Goal: Information Seeking & Learning: Learn about a topic

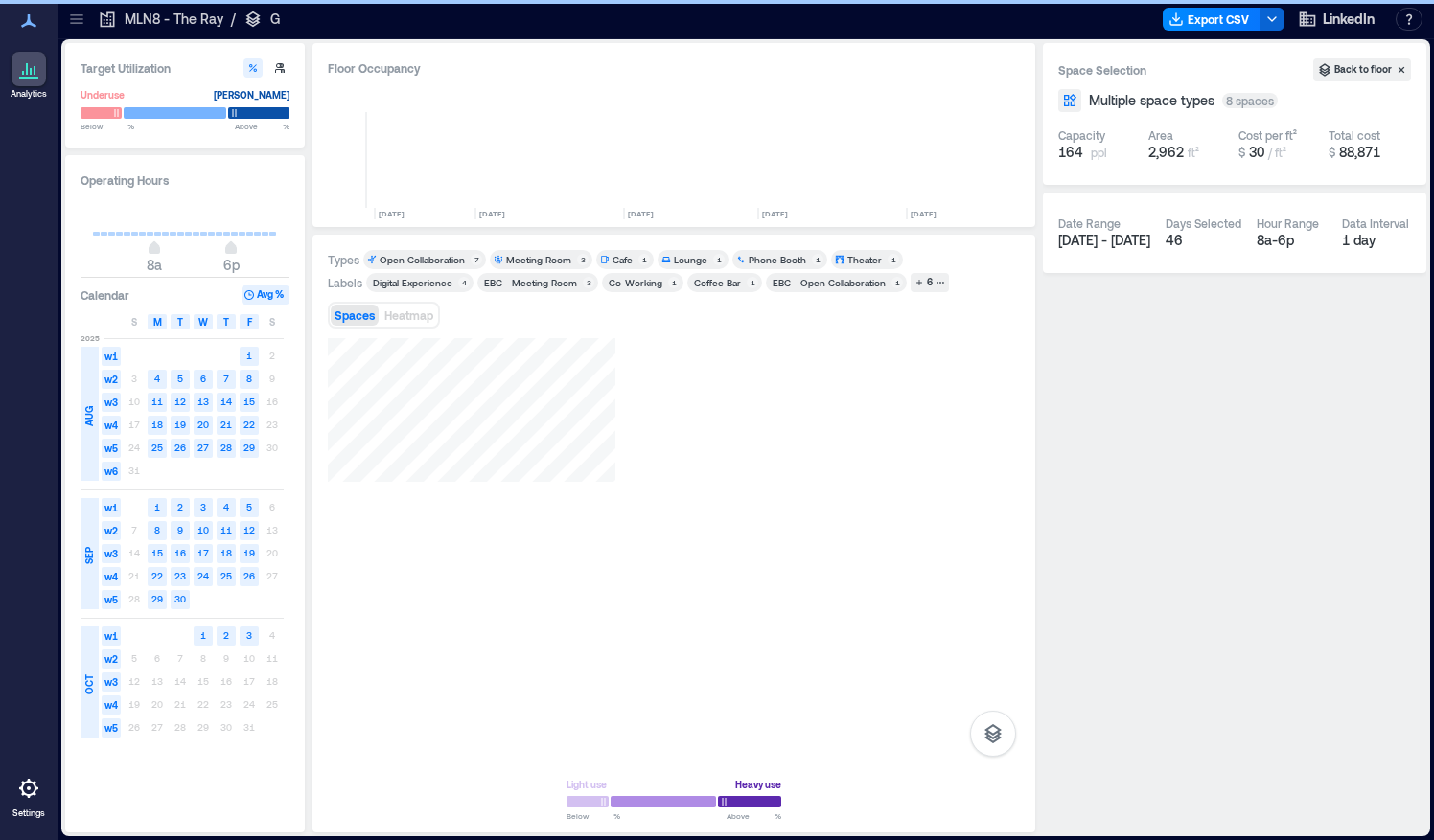
scroll to position [0, 792]
click at [79, 19] on icon at bounding box center [76, 19] width 13 height 2
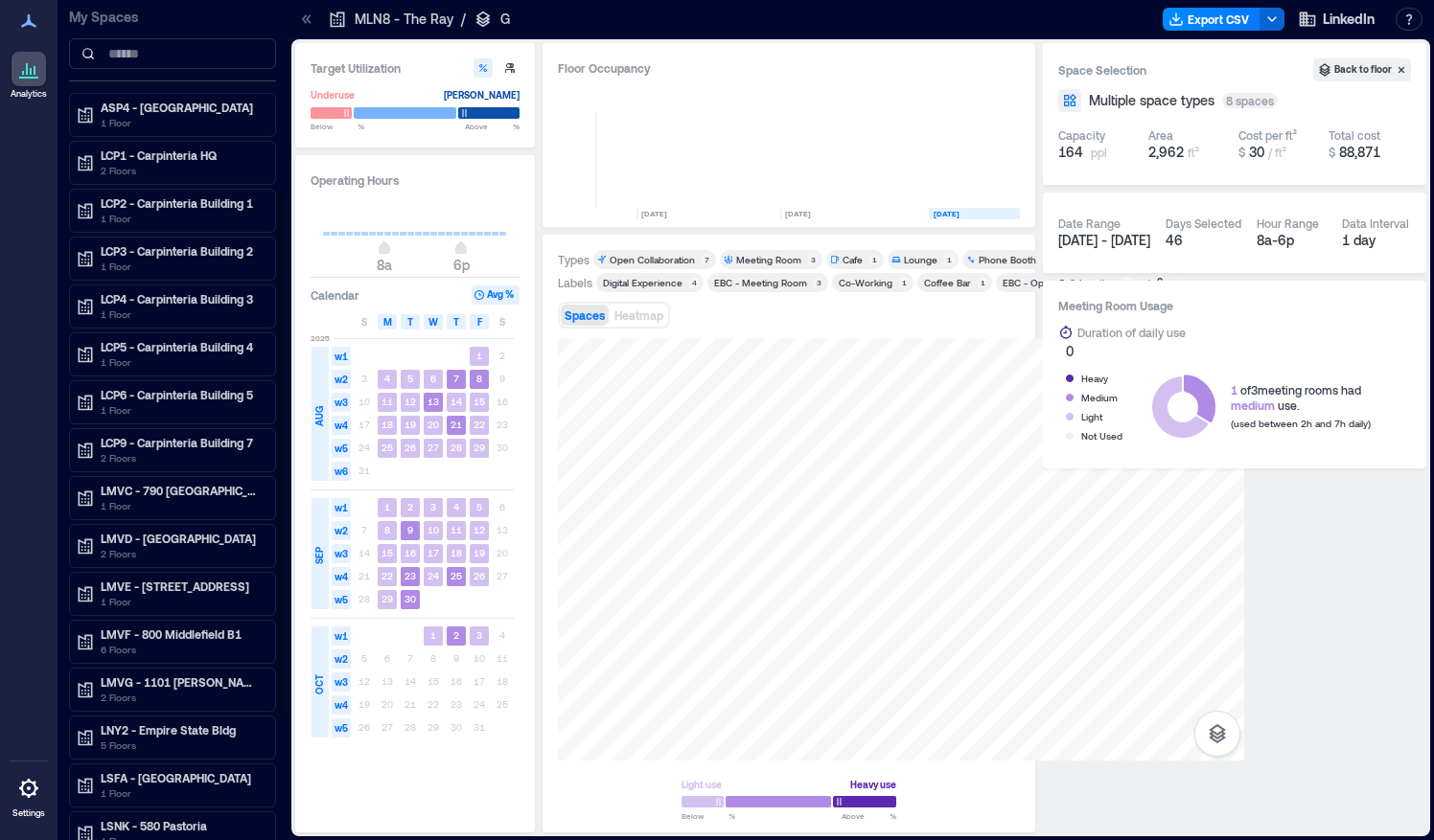
scroll to position [310, 0]
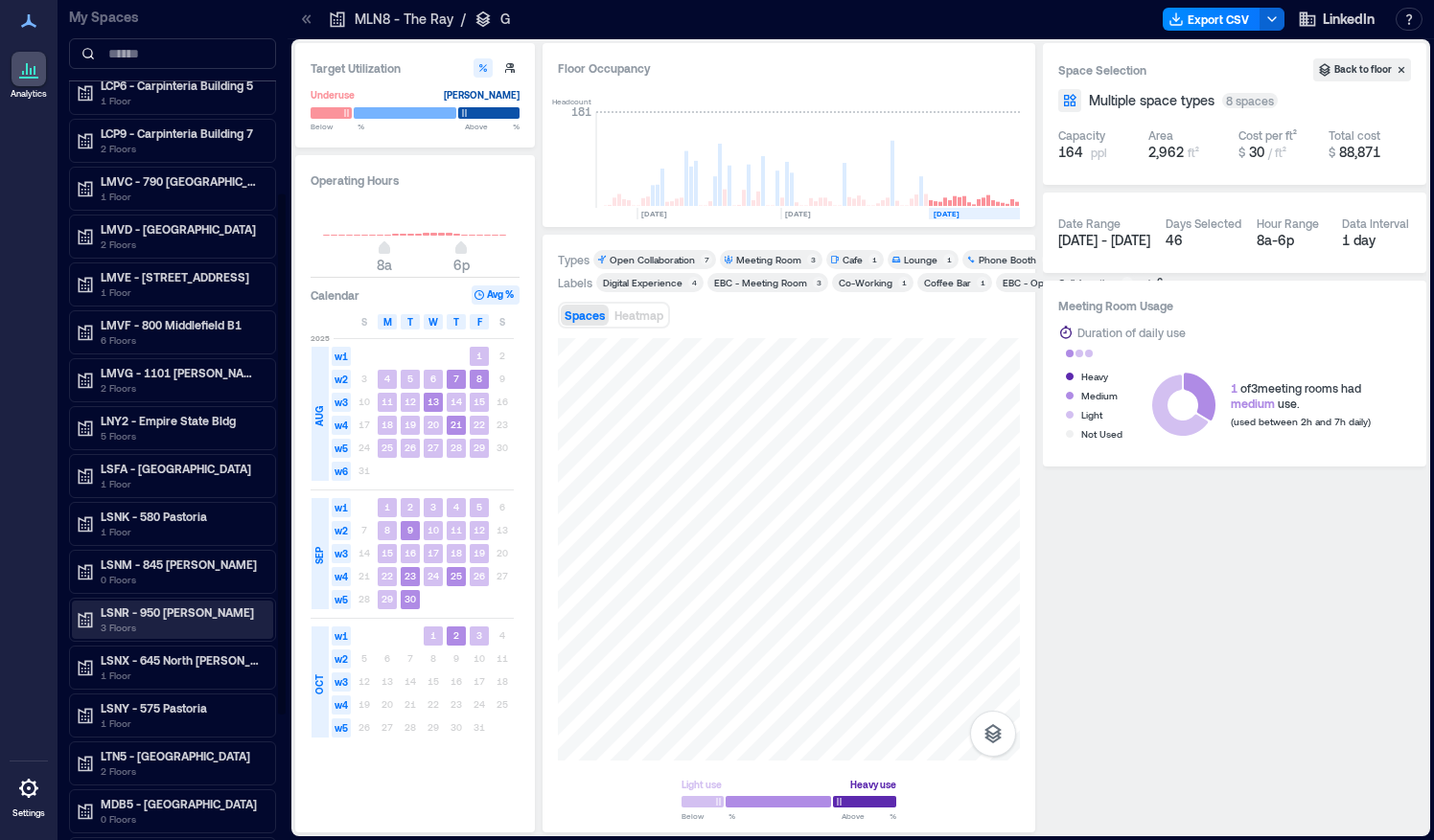
click at [162, 604] on p "LSNR - 950 [PERSON_NAME]" at bounding box center [182, 612] width 161 height 16
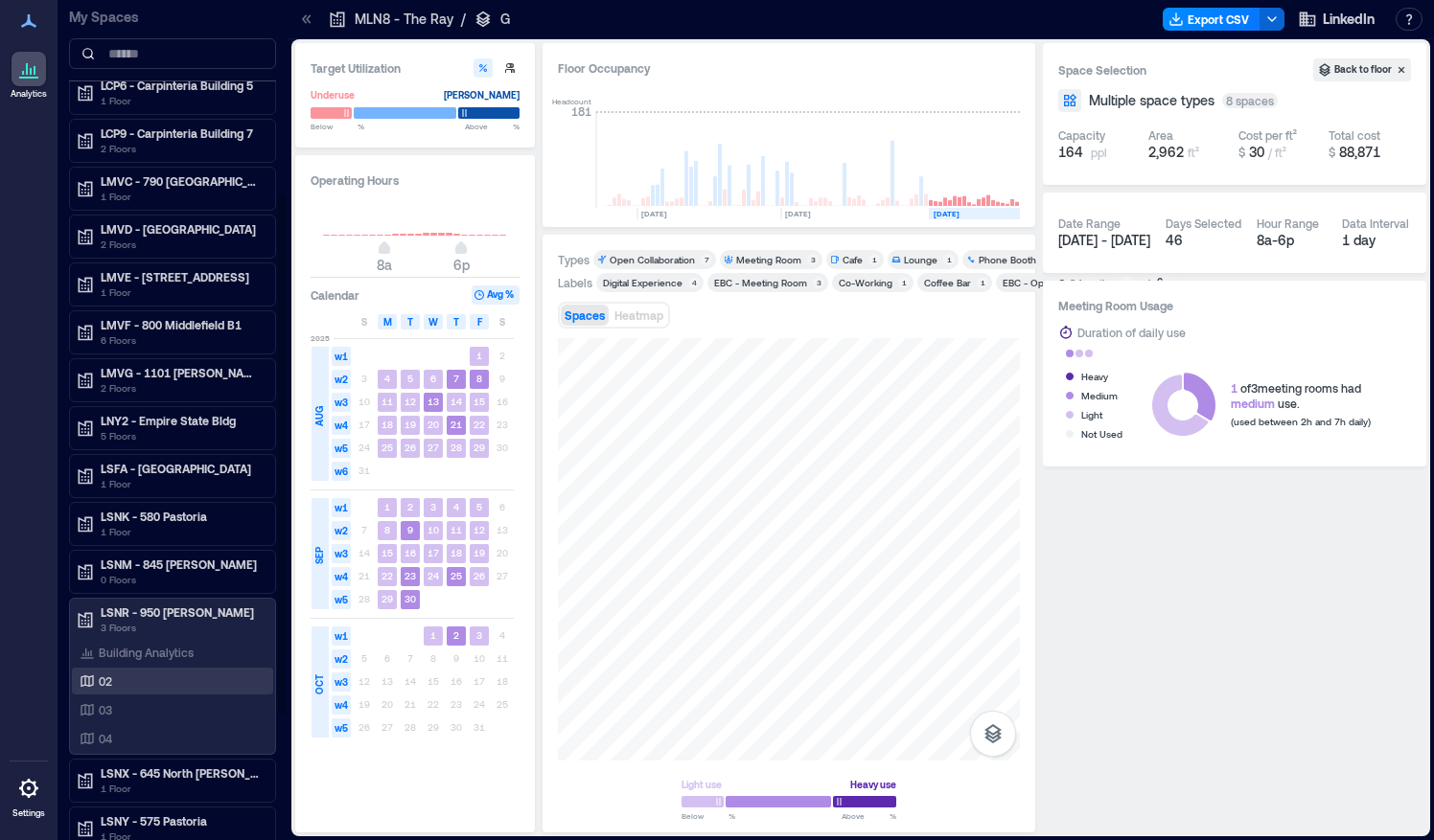
click at [104, 675] on p "02" at bounding box center [106, 681] width 14 height 16
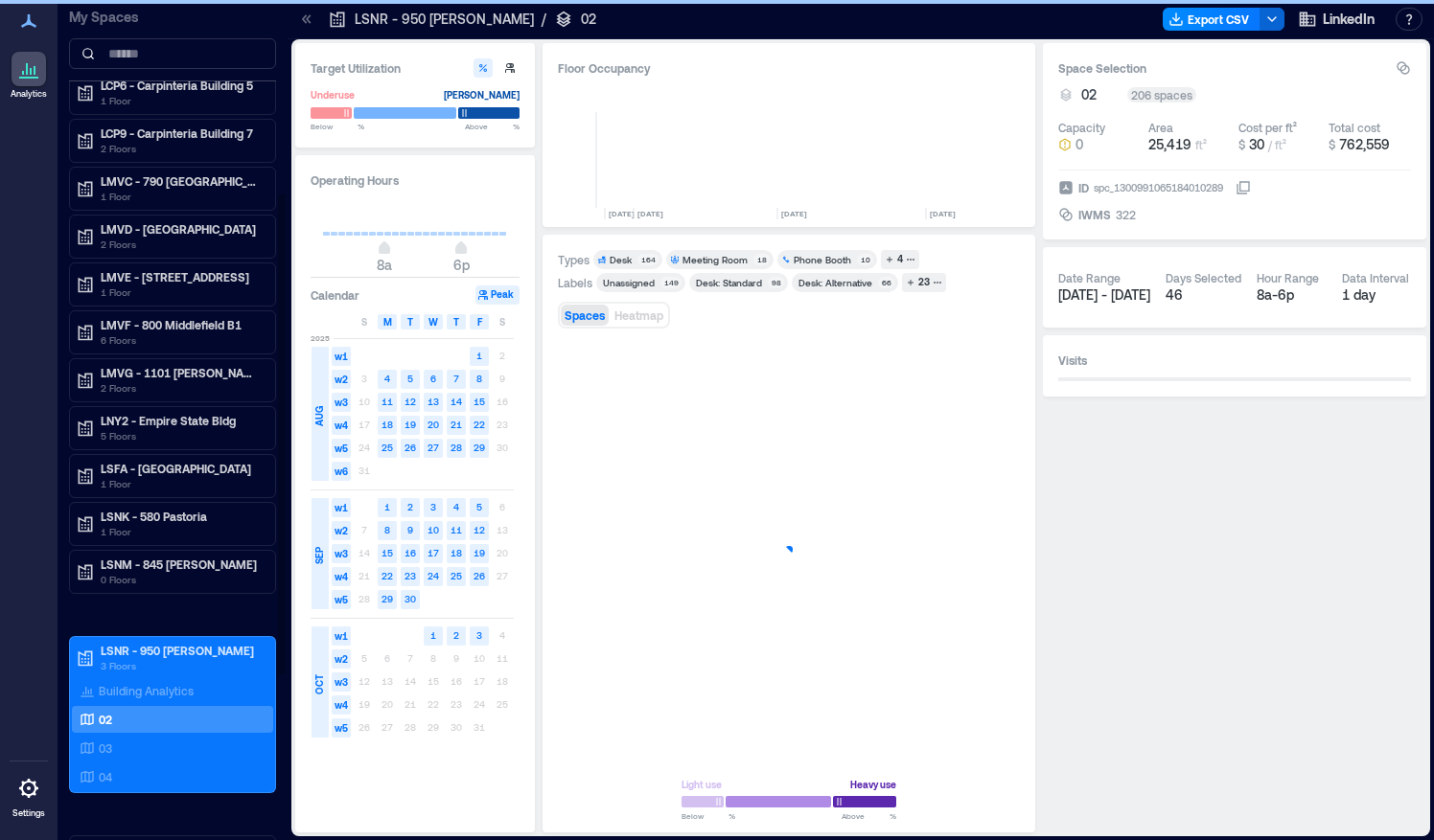
scroll to position [0, 519]
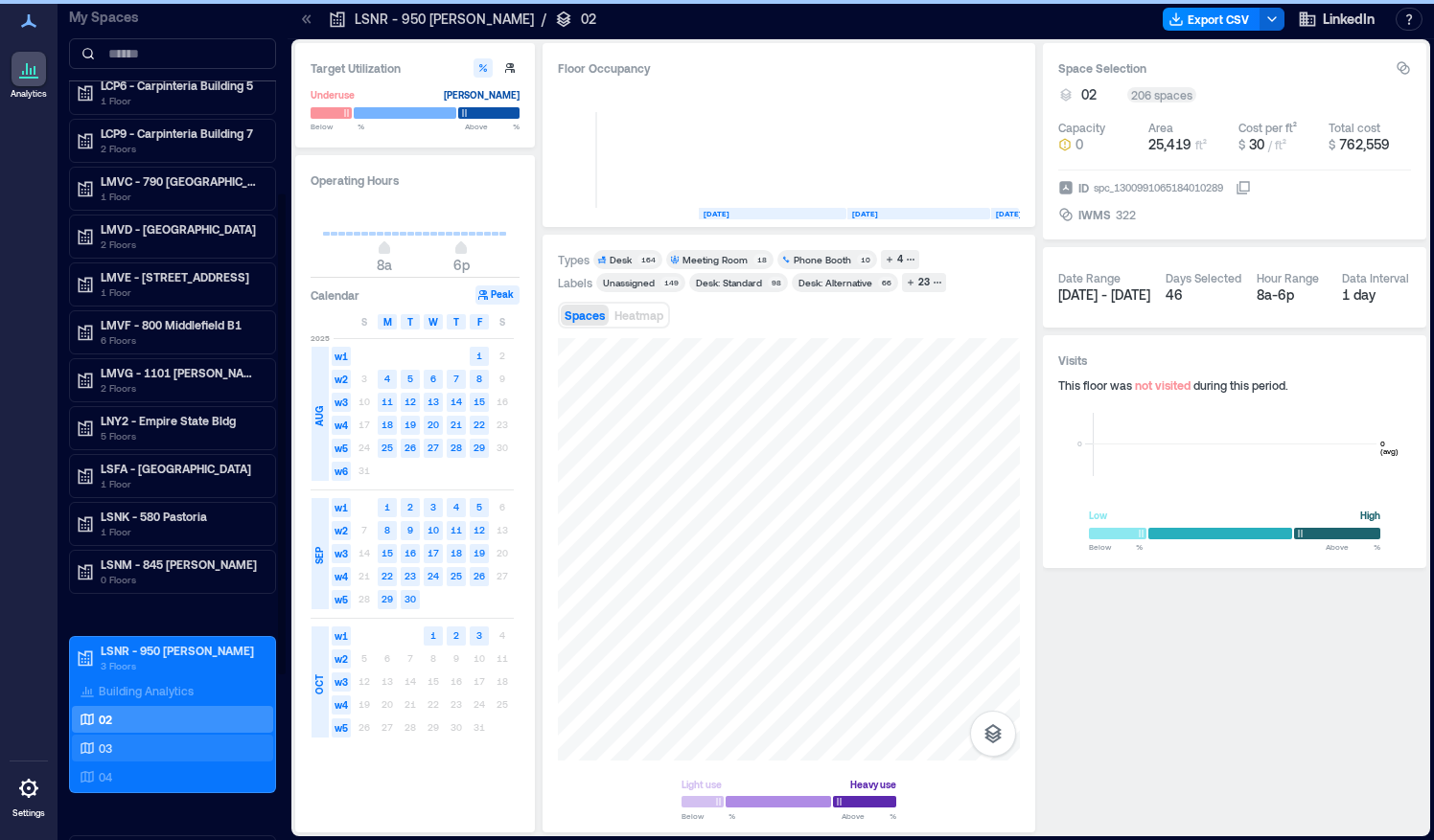
click at [159, 739] on div "03" at bounding box center [168, 749] width 186 height 19
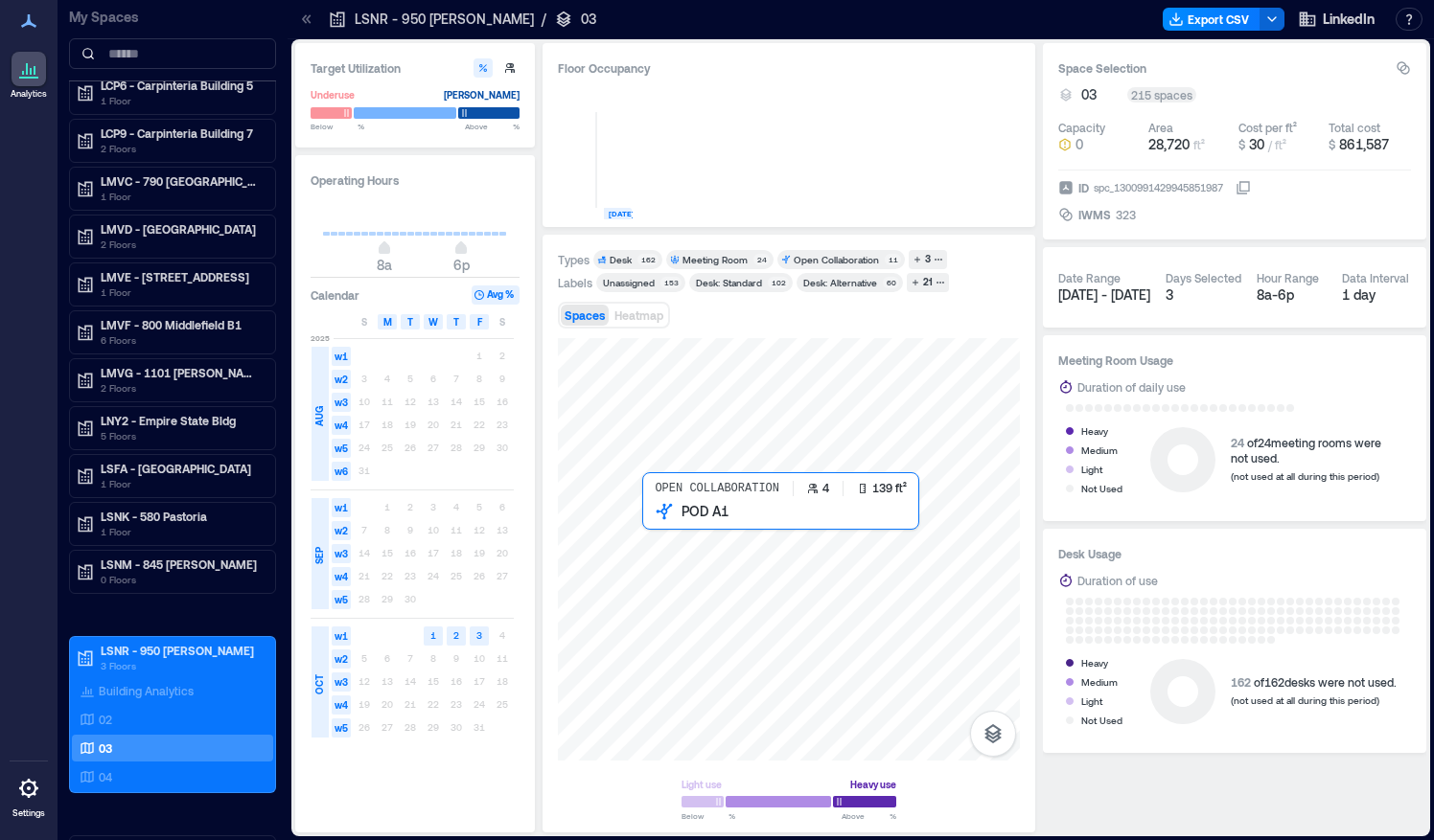
click at [671, 528] on div at bounding box center [788, 549] width 461 height 422
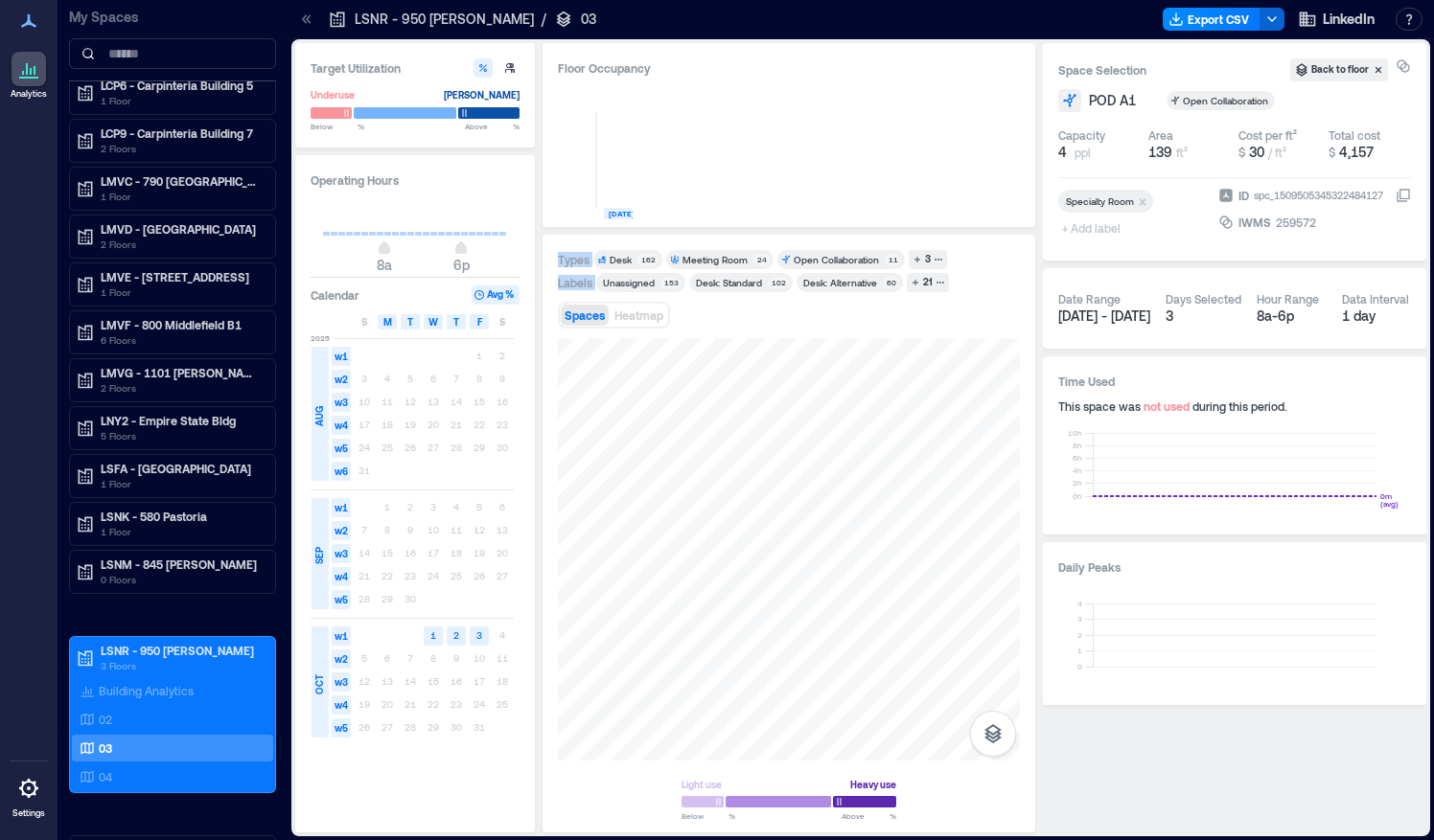
drag, startPoint x: 816, startPoint y: 244, endPoint x: 768, endPoint y: 307, distance: 79.2
click at [768, 307] on div "Types Desk 162 Meeting Room 24 Open Collaboration 11 3 Labels Unassigned 153 De…" at bounding box center [788, 534] width 493 height 598
drag, startPoint x: 768, startPoint y: 307, endPoint x: 979, endPoint y: 305, distance: 211.0
click at [979, 305] on div "Spaces Heatmap" at bounding box center [788, 315] width 461 height 38
click at [811, 220] on div "Floor Occupancy 0 [DATE]" at bounding box center [788, 134] width 493 height 184
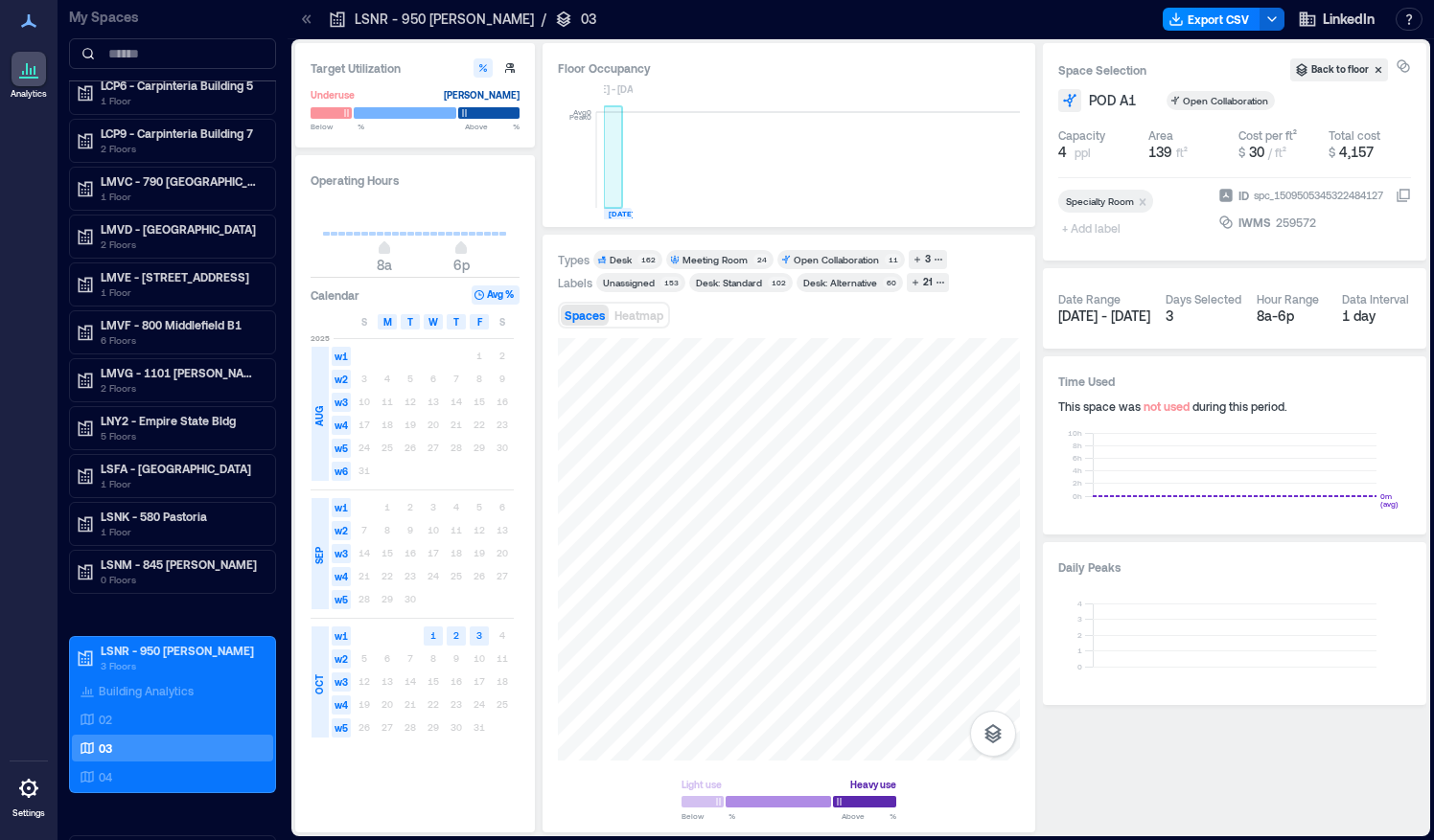
click at [617, 191] on rect at bounding box center [613, 159] width 19 height 96
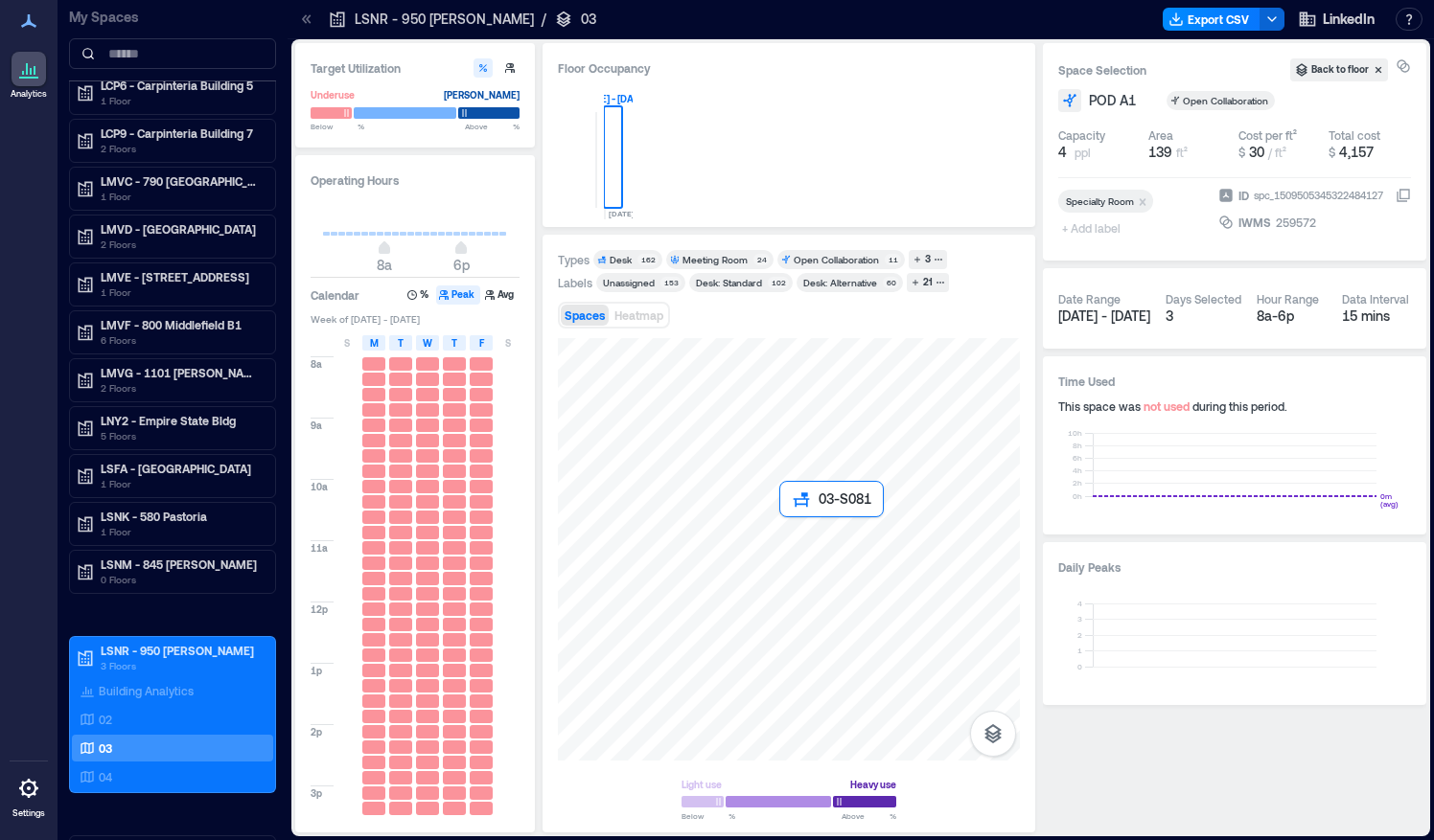
click at [780, 535] on div at bounding box center [788, 549] width 461 height 422
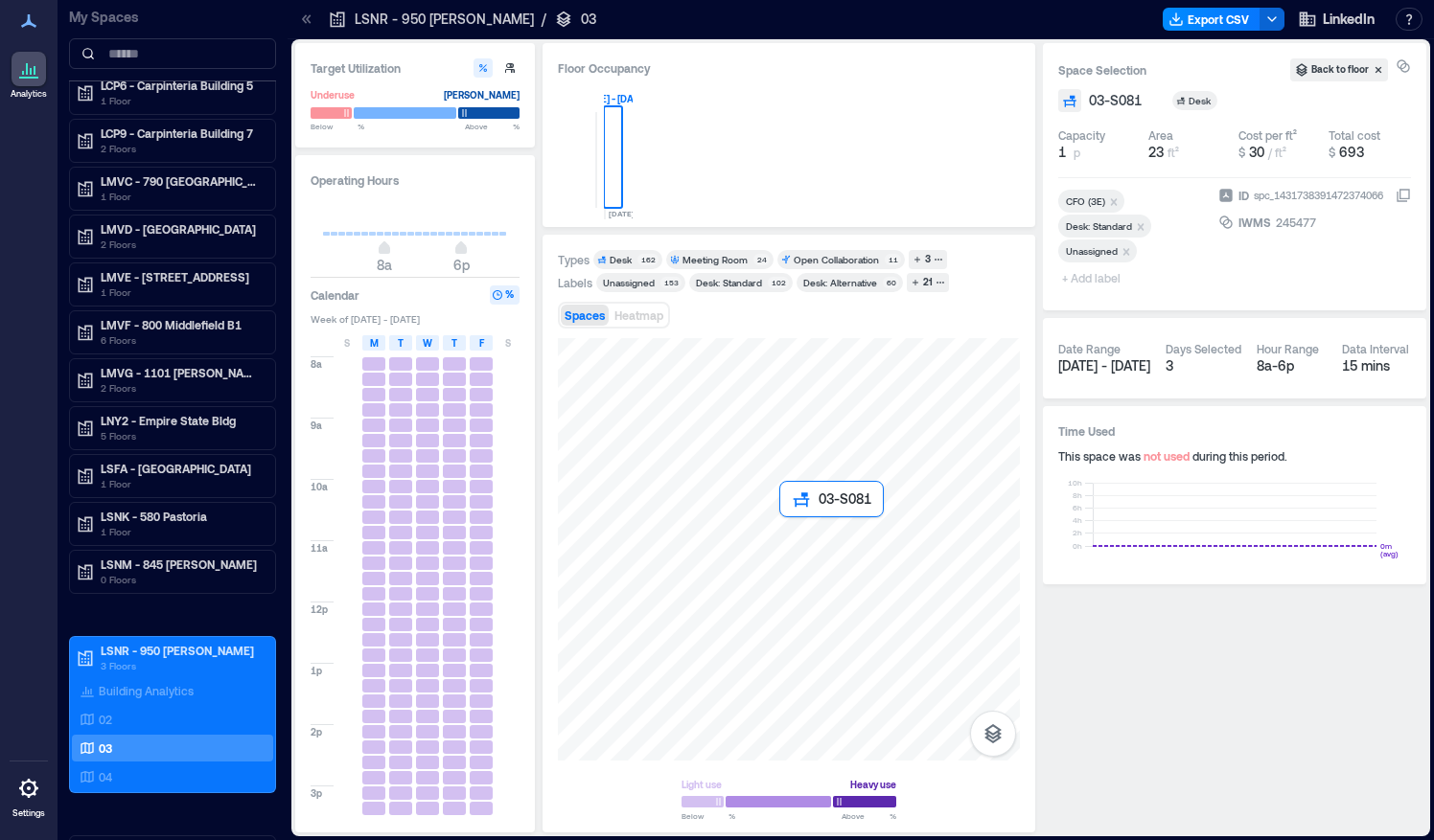
click at [780, 535] on div at bounding box center [788, 549] width 461 height 422
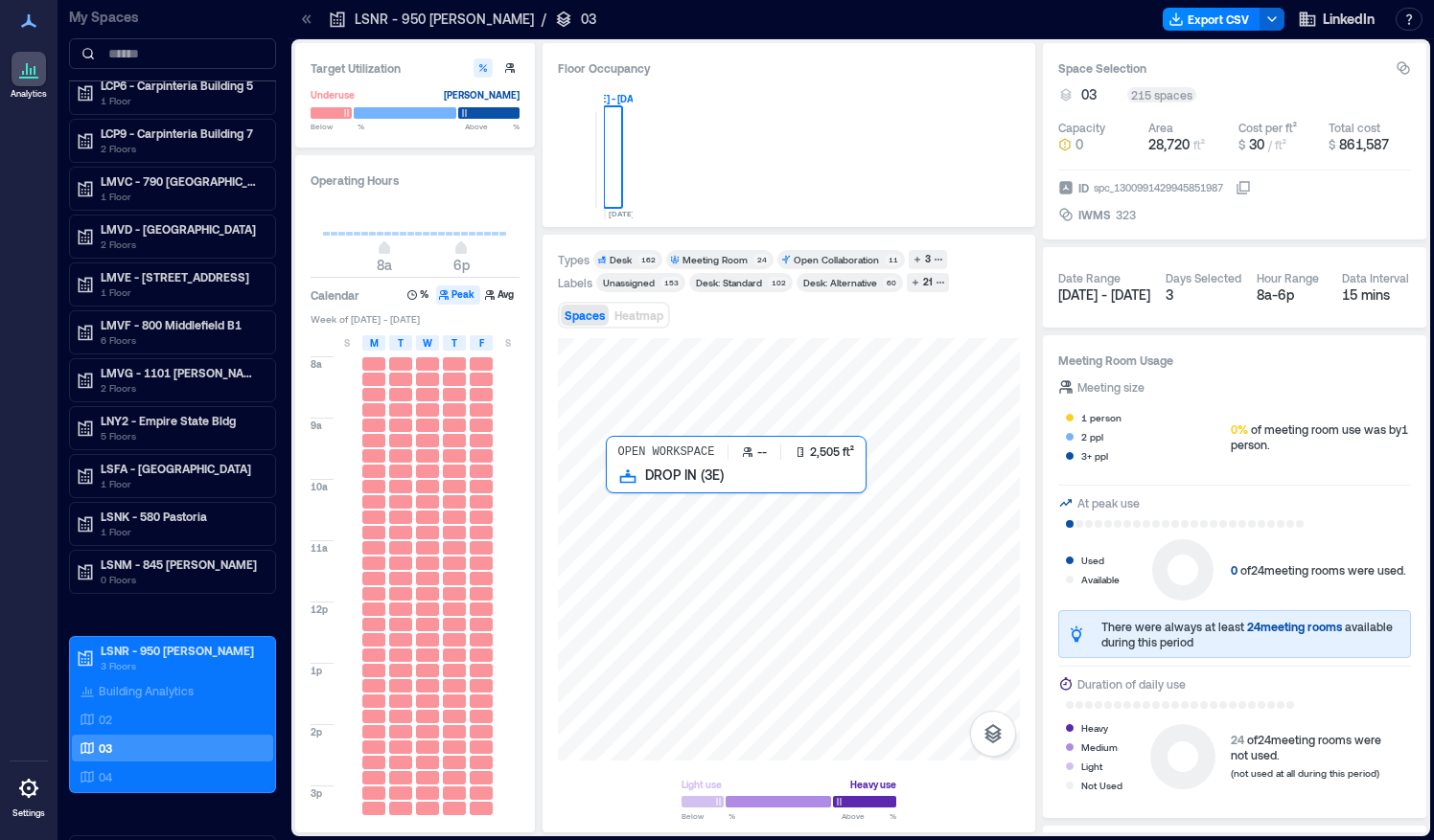
click at [839, 526] on div at bounding box center [788, 549] width 461 height 422
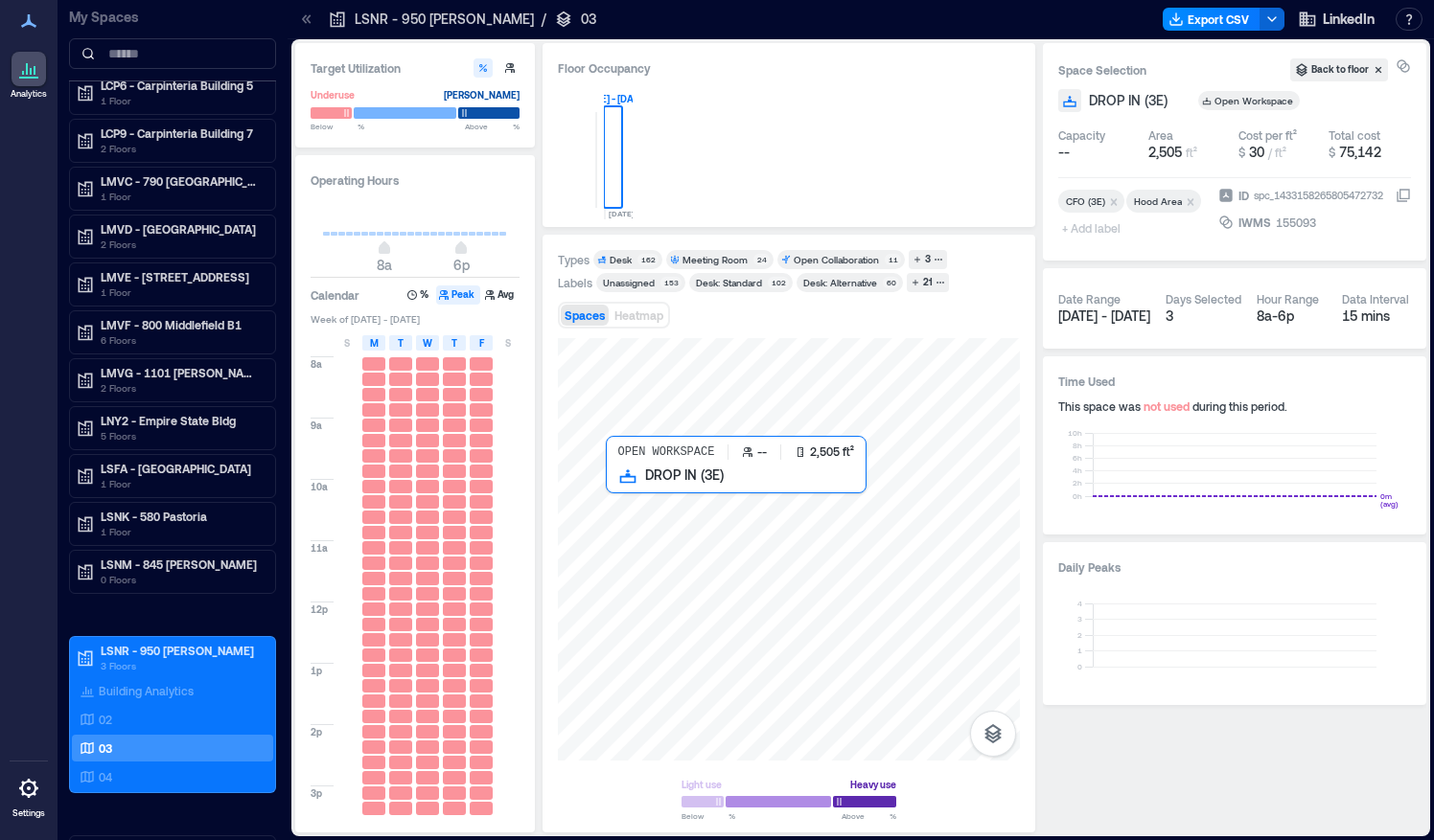
click at [813, 565] on div at bounding box center [788, 549] width 461 height 422
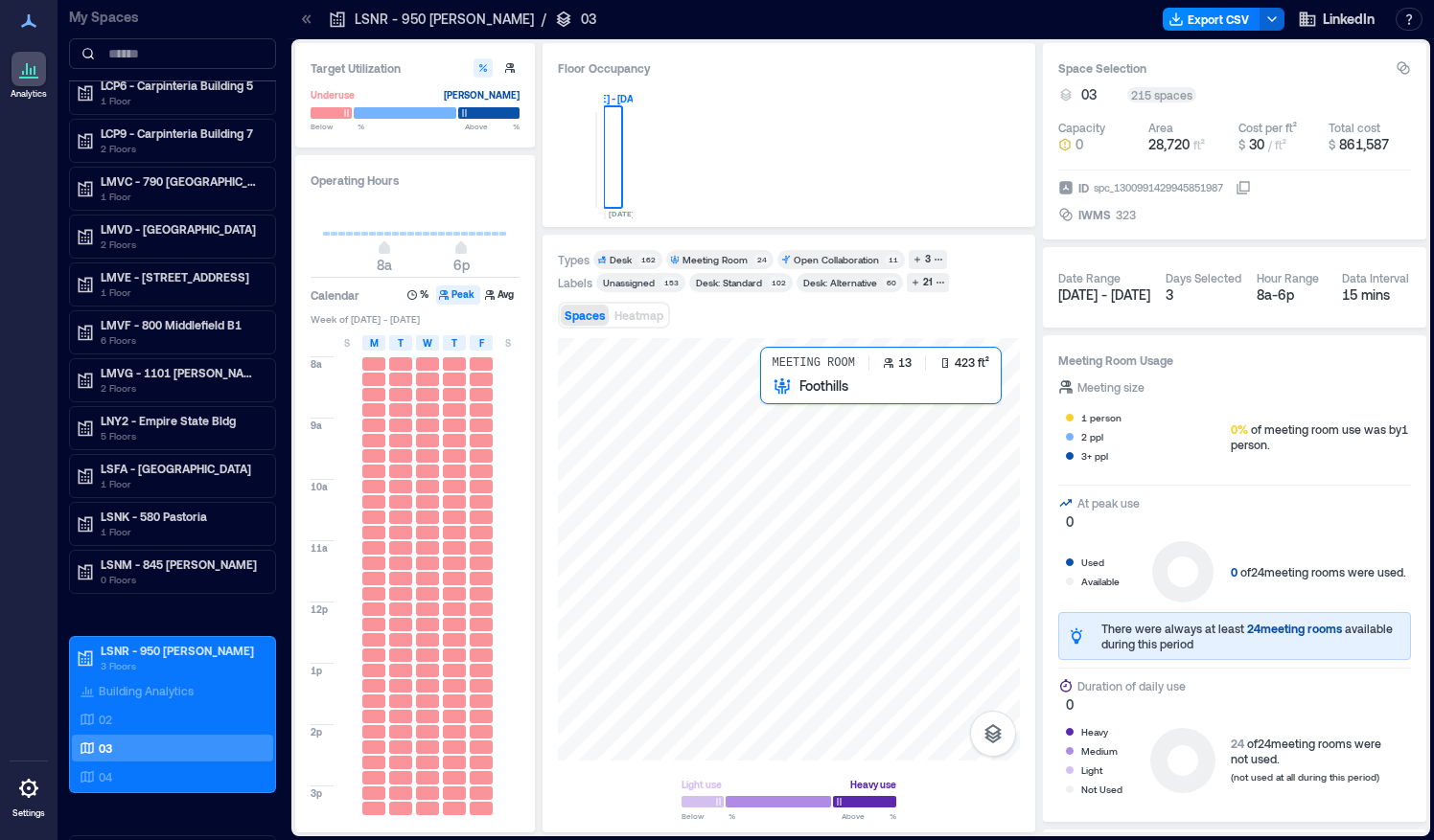
click at [796, 401] on div at bounding box center [788, 549] width 461 height 422
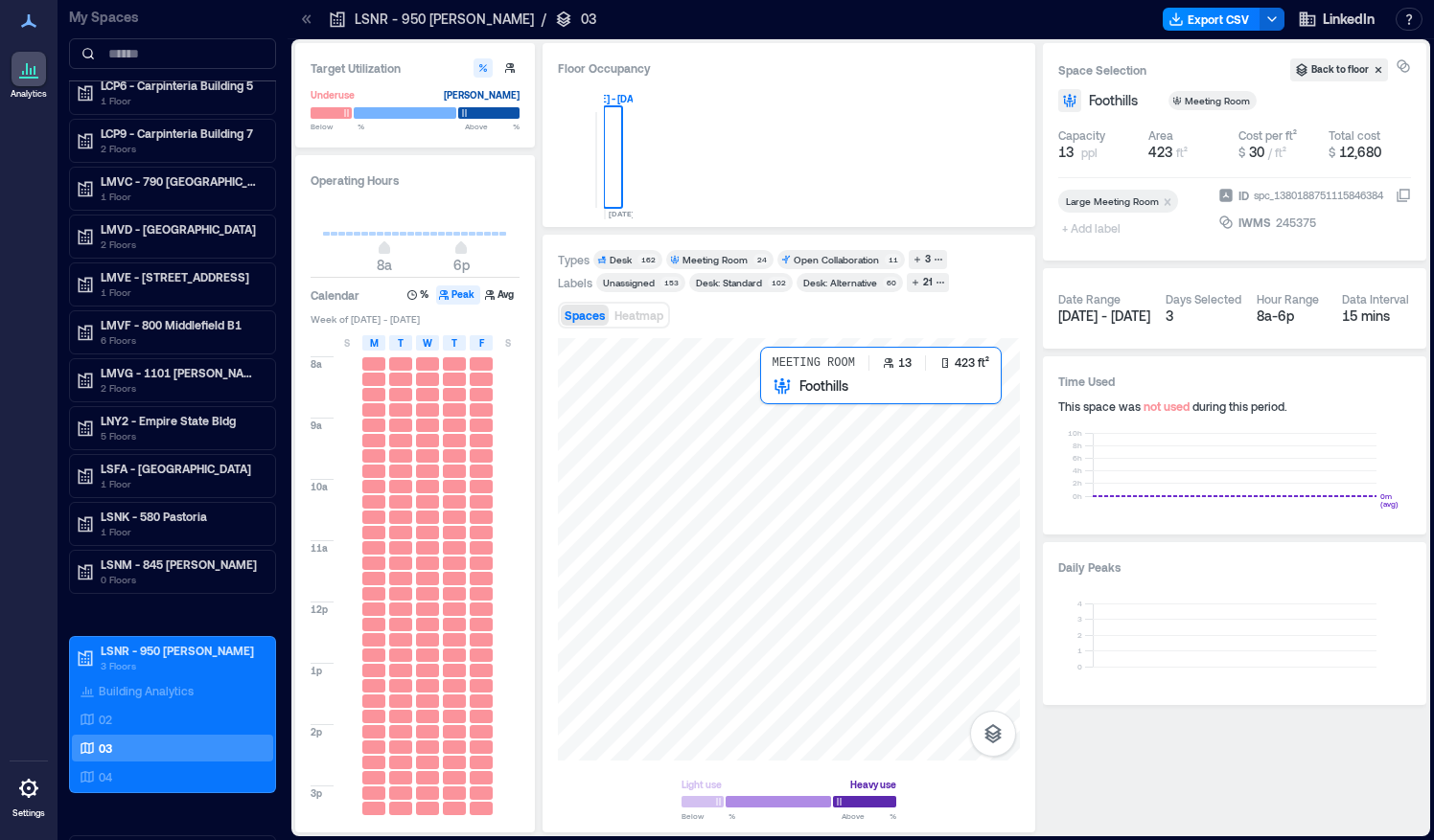
click at [818, 388] on div at bounding box center [788, 549] width 461 height 422
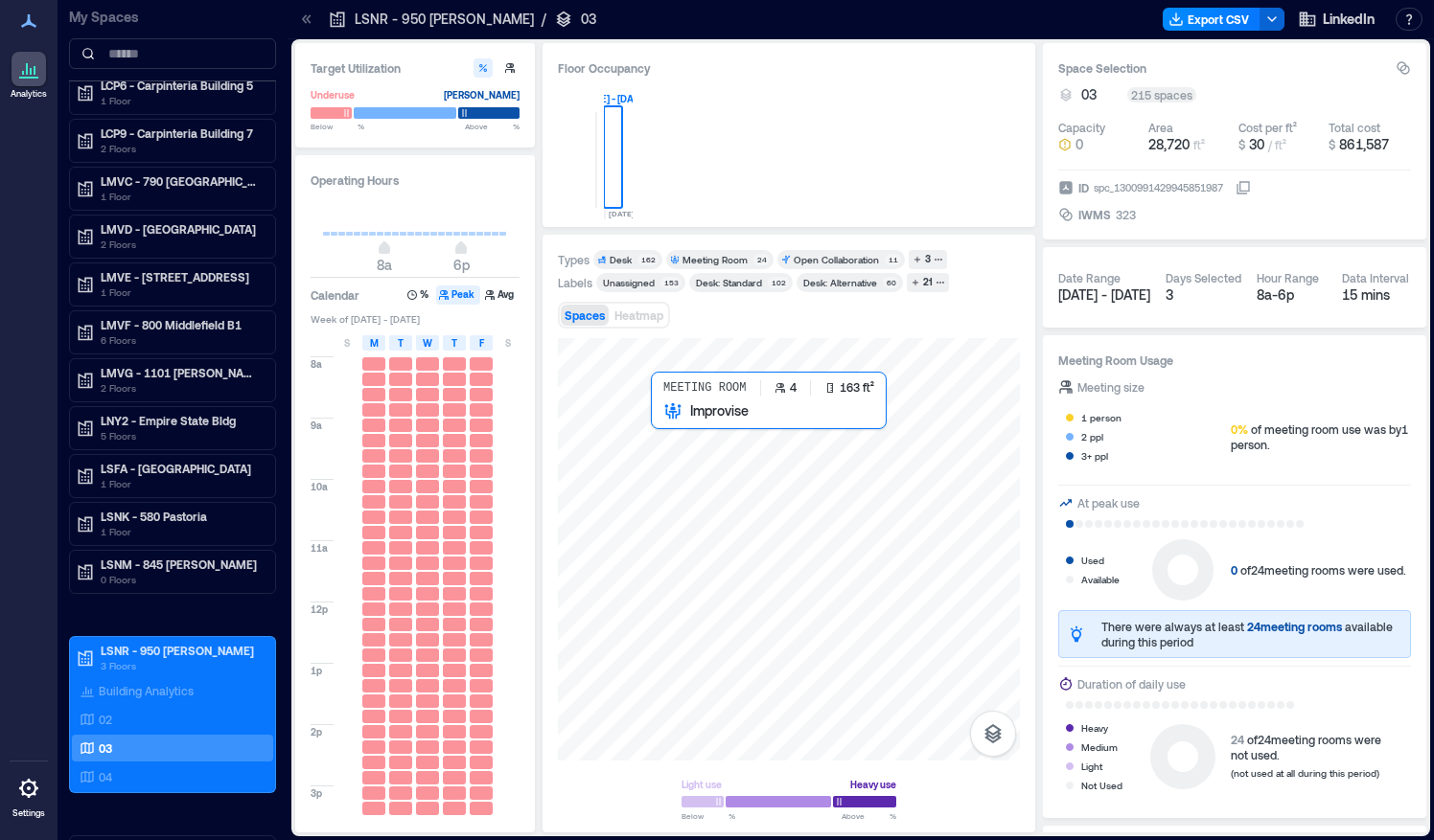
click at [694, 433] on div at bounding box center [788, 549] width 461 height 422
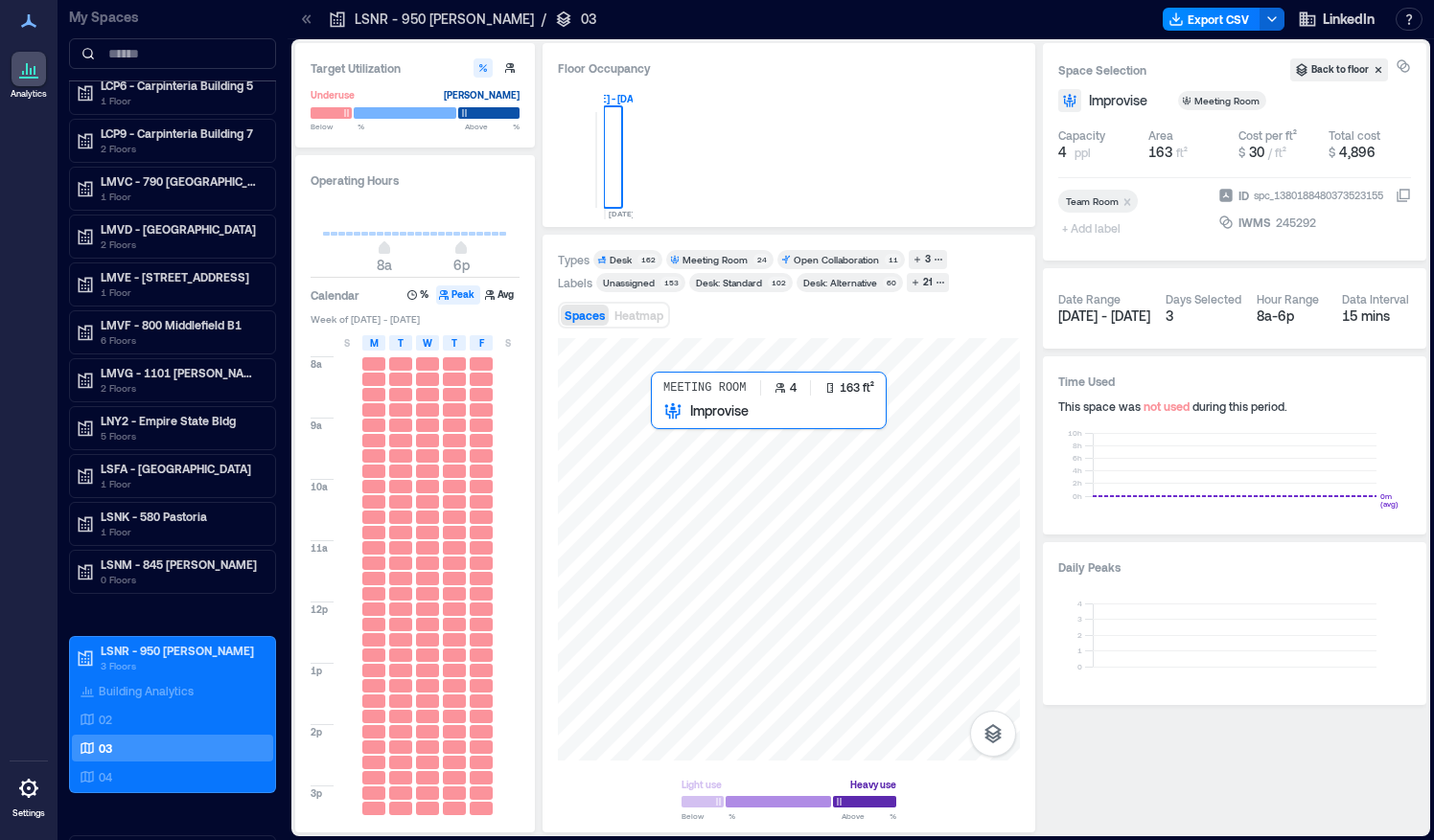
click at [694, 433] on div at bounding box center [788, 549] width 461 height 422
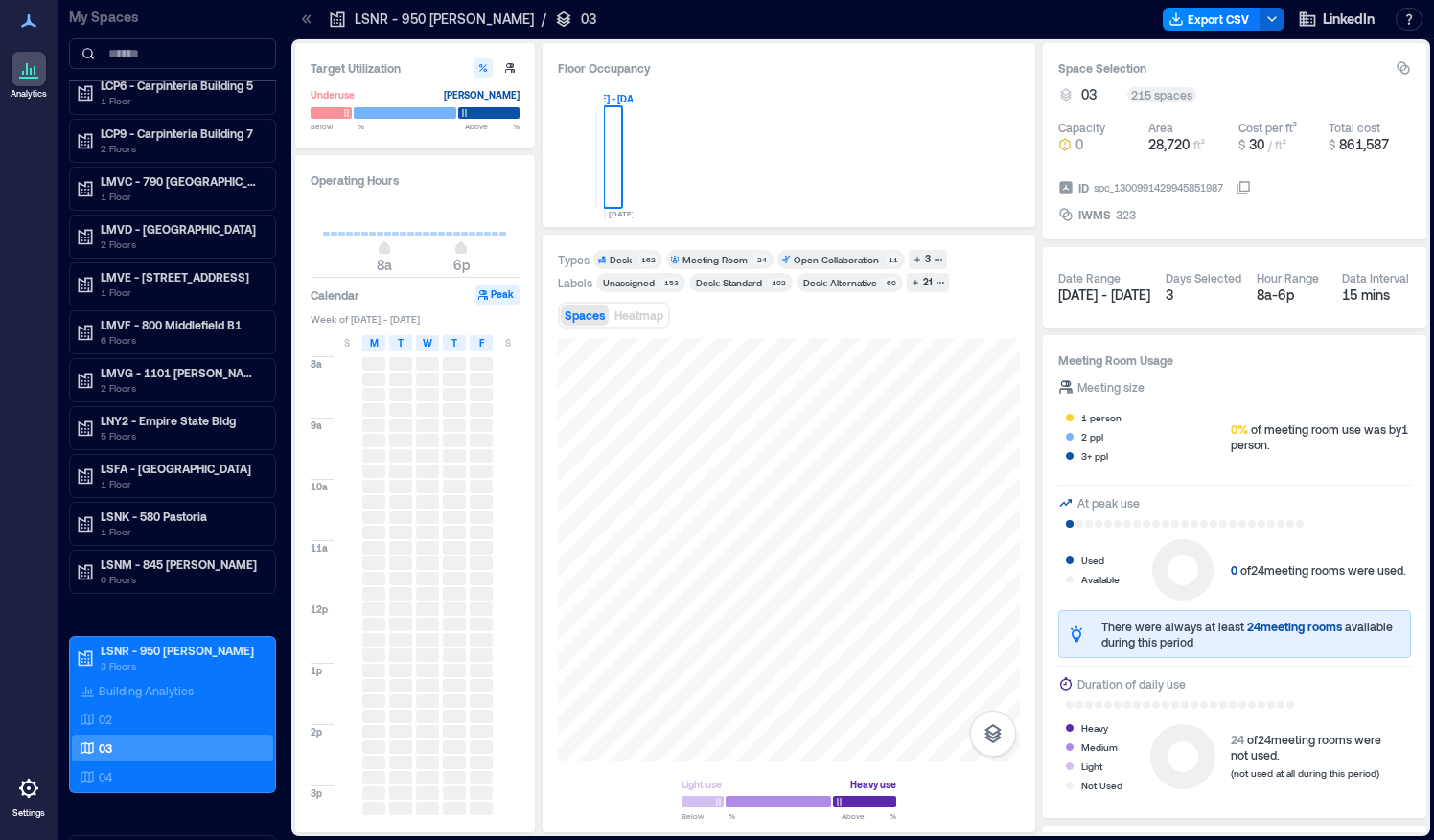
click at [636, 189] on div "0 OCT, [DATE] - [DATE]" at bounding box center [788, 149] width 461 height 126
click at [141, 710] on div "02" at bounding box center [168, 720] width 186 height 19
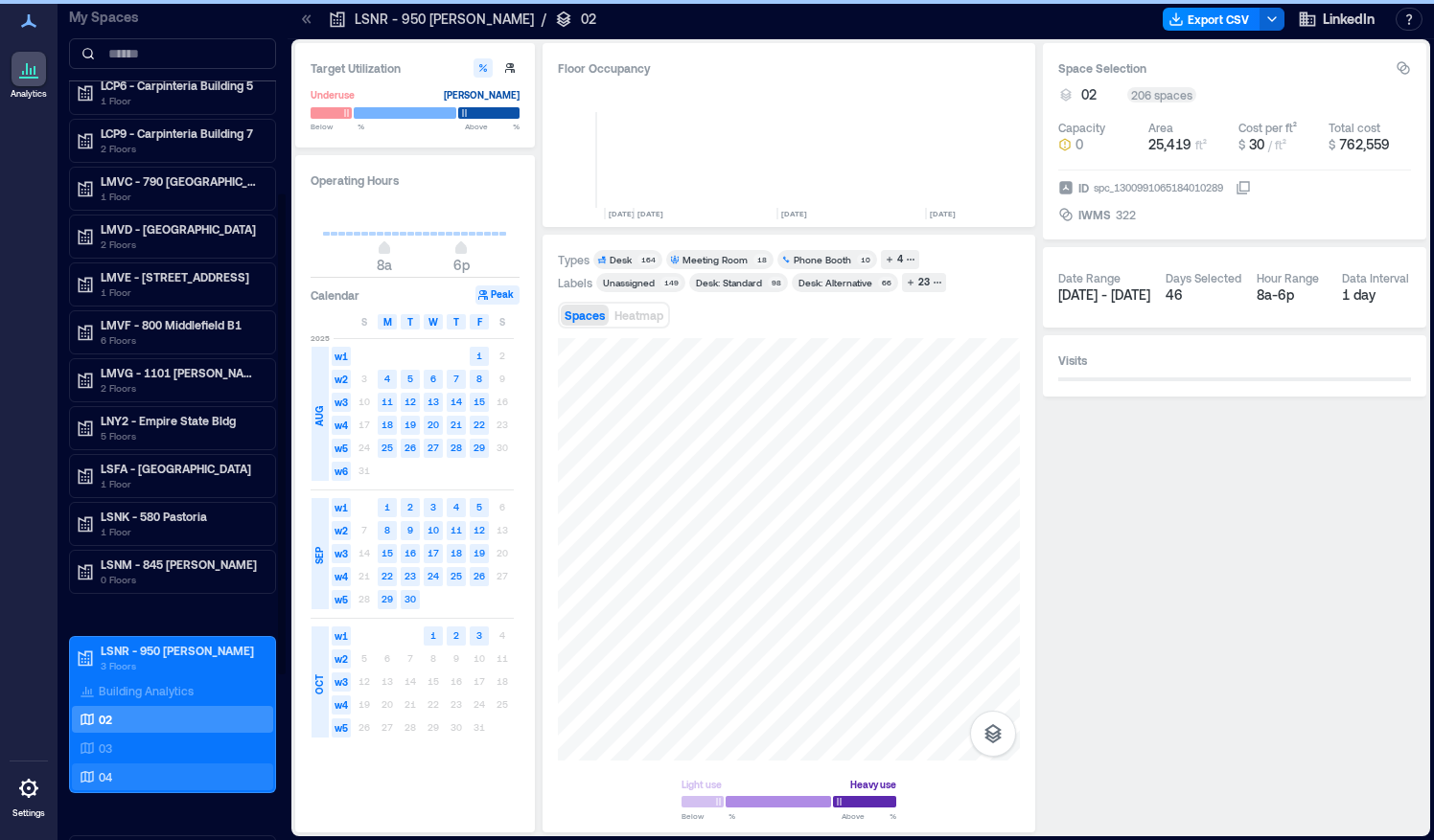
scroll to position [0, 519]
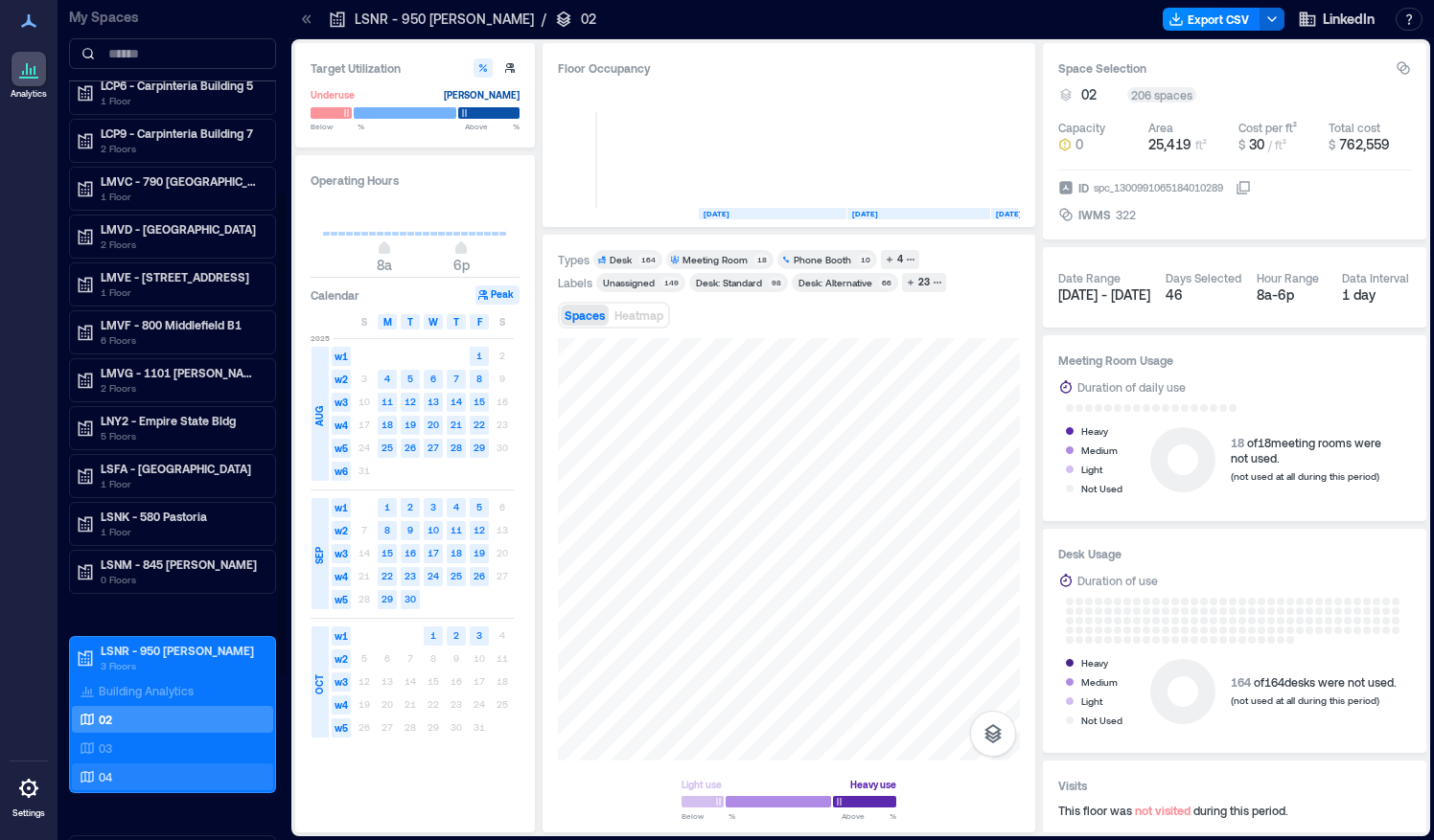
click at [123, 767] on div "04" at bounding box center [168, 777] width 186 height 19
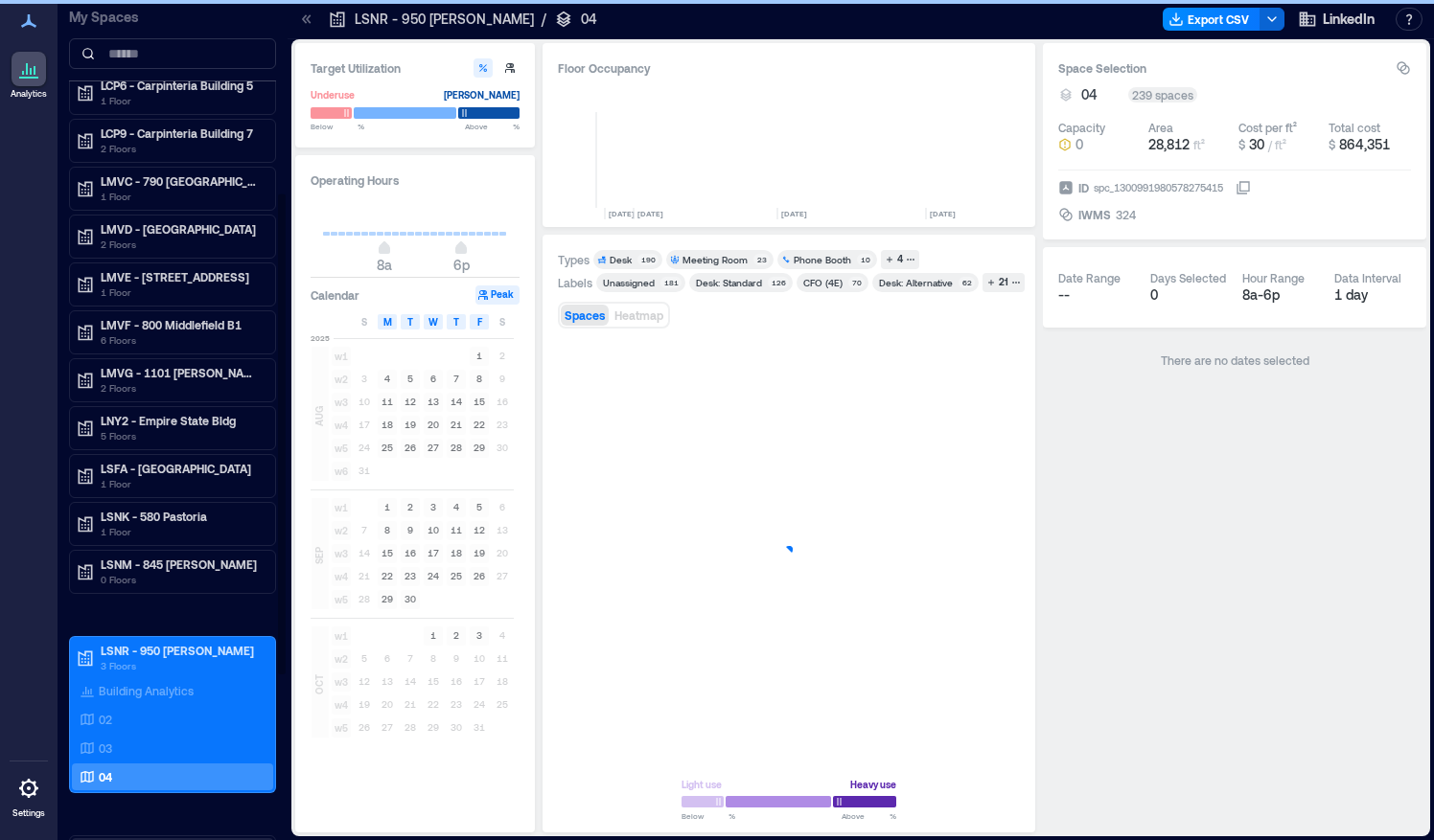
scroll to position [0, 519]
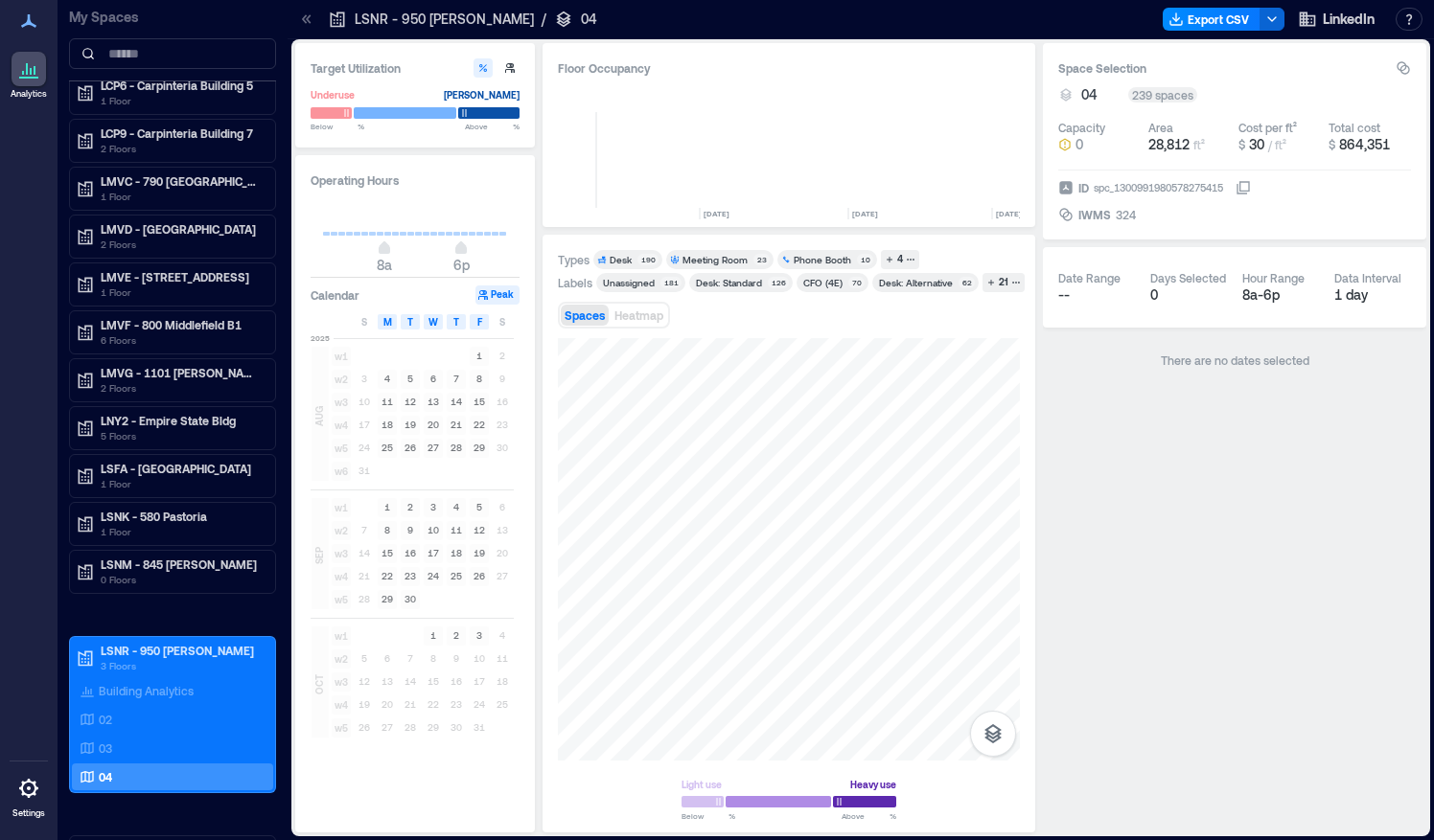
click at [1176, 634] on div "Space Selection 04 239 spaces Capacity 0 Area 28,812 ft² Cost per ft² $ 30 / ft…" at bounding box center [1234, 437] width 384 height 790
